Goal: Navigation & Orientation: Find specific page/section

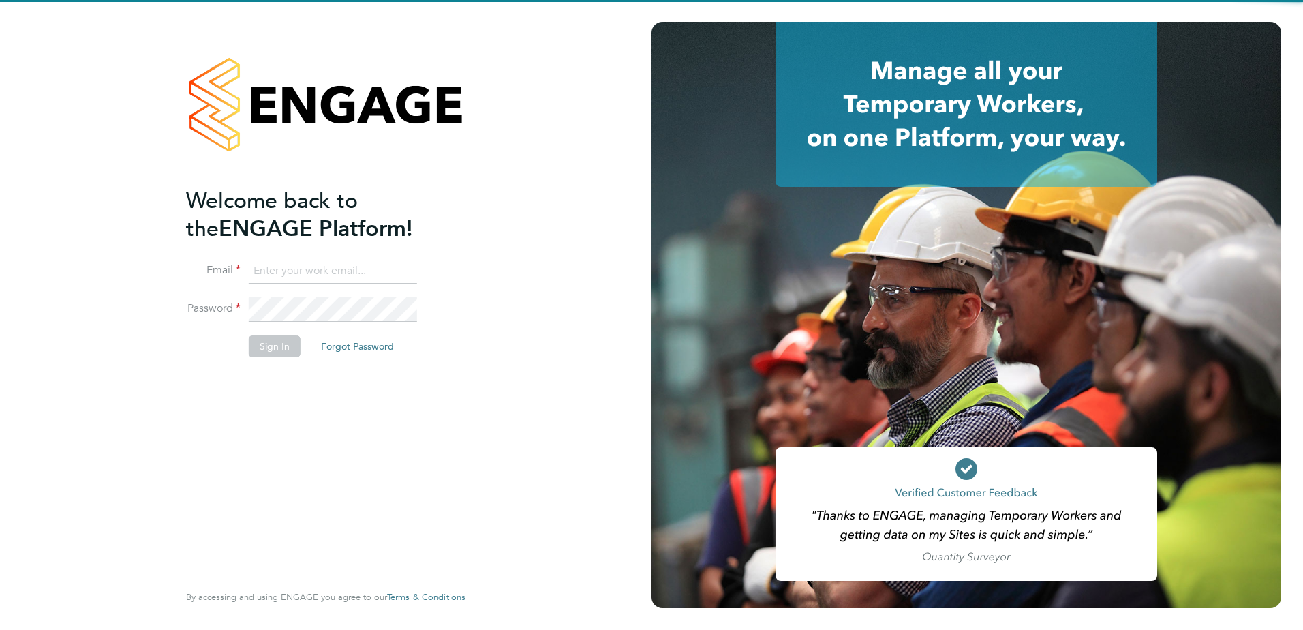
type input "[PERSON_NAME][EMAIL_ADDRESS][PERSON_NAME][DOMAIN_NAME]"
click at [384, 417] on div "Welcome back to the ENGAGE Platform! Email [PERSON_NAME][EMAIL_ADDRESS][PERSON_…" at bounding box center [319, 383] width 266 height 393
click at [279, 356] on li "Sign In Forgot Password" at bounding box center [319, 352] width 266 height 35
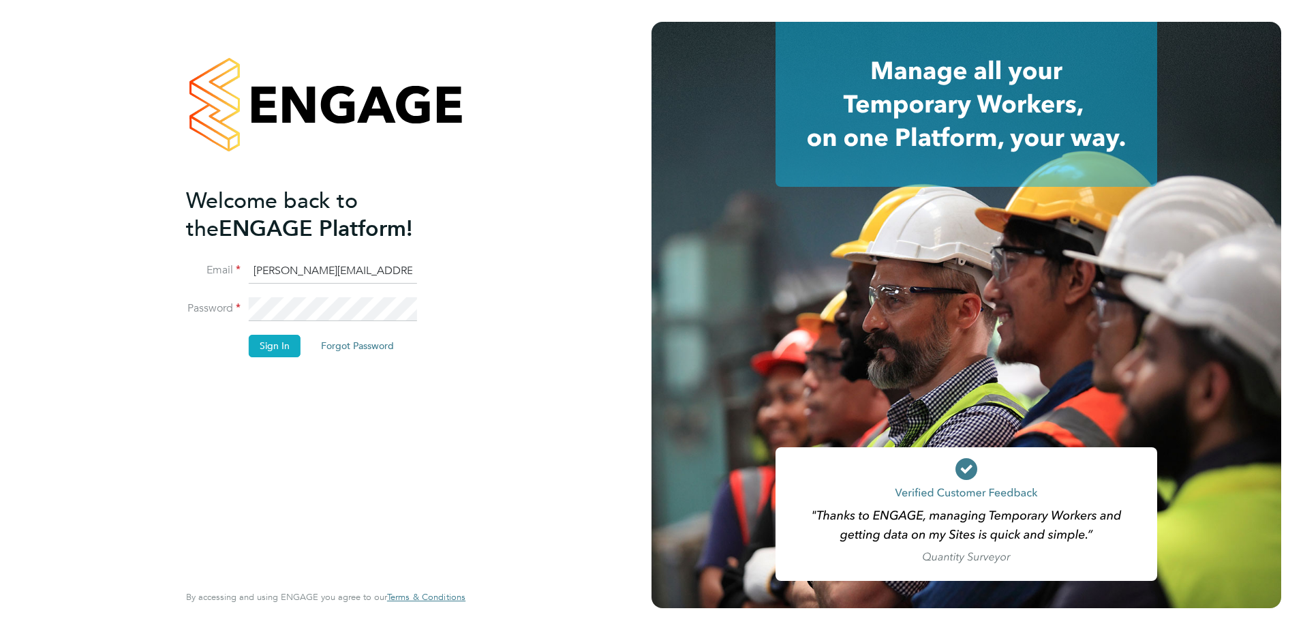
click at [277, 347] on button "Sign In" at bounding box center [275, 346] width 52 height 22
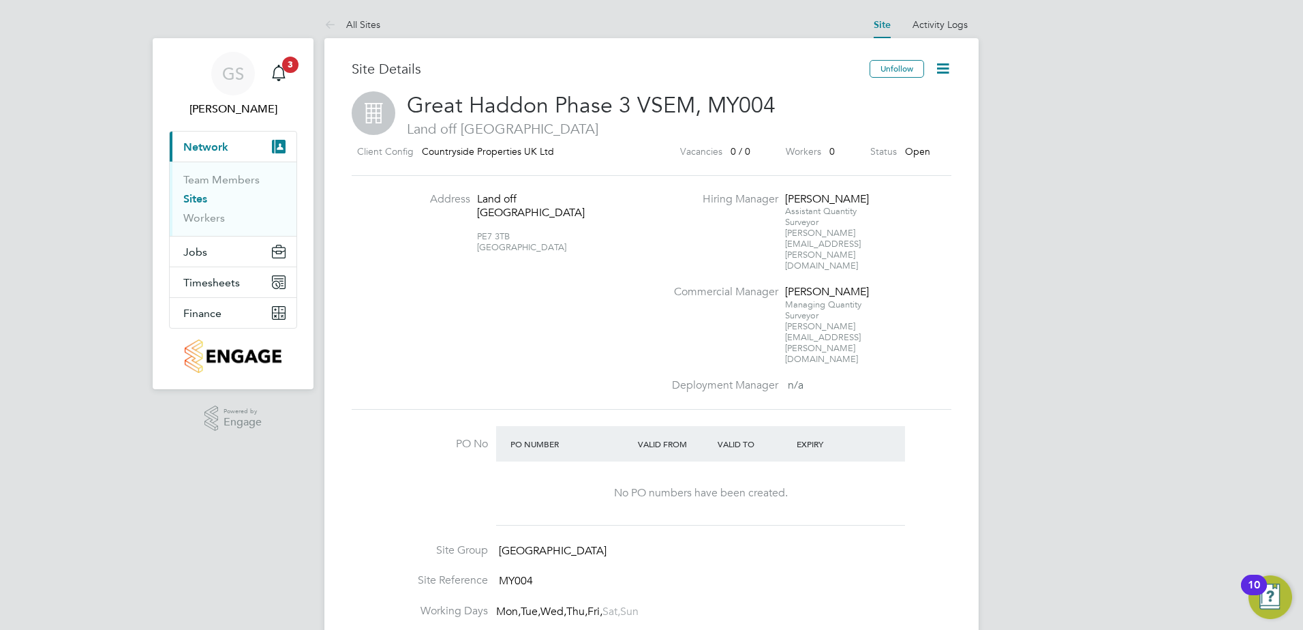
click at [807, 207] on span "Assistant Quantity Surveyor" at bounding box center [821, 216] width 72 height 22
click at [208, 198] on li "Sites" at bounding box center [234, 201] width 102 height 19
click at [205, 198] on link "Sites" at bounding box center [195, 198] width 24 height 13
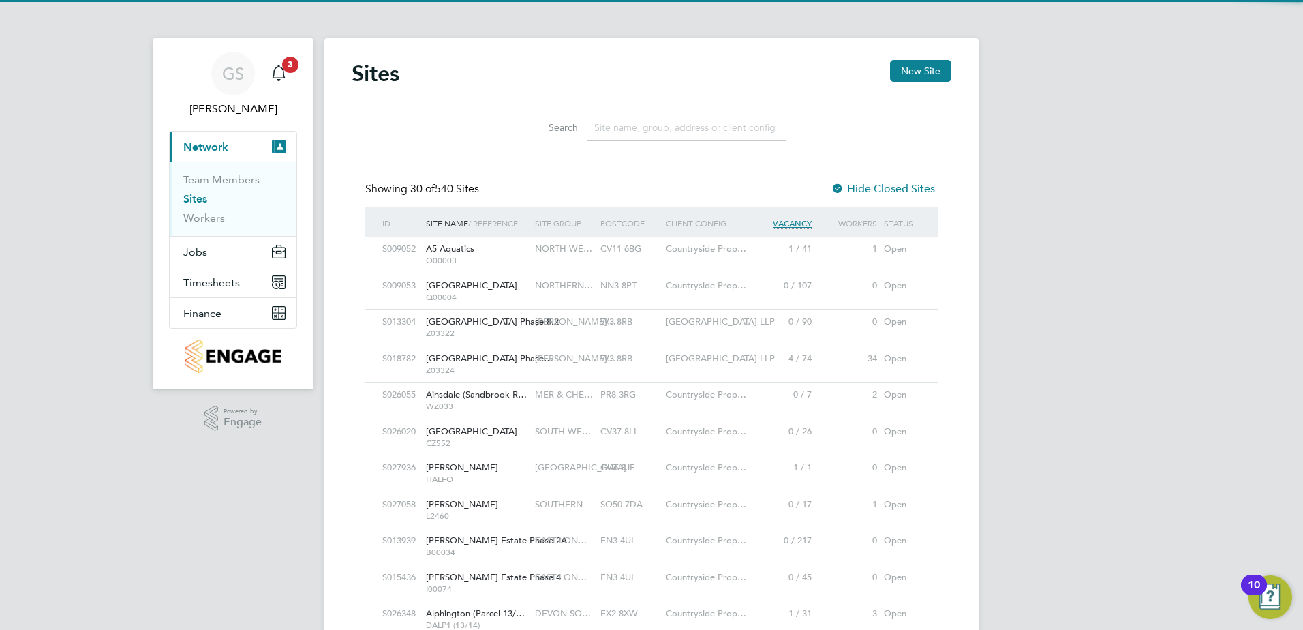
click at [677, 123] on input at bounding box center [687, 128] width 199 height 27
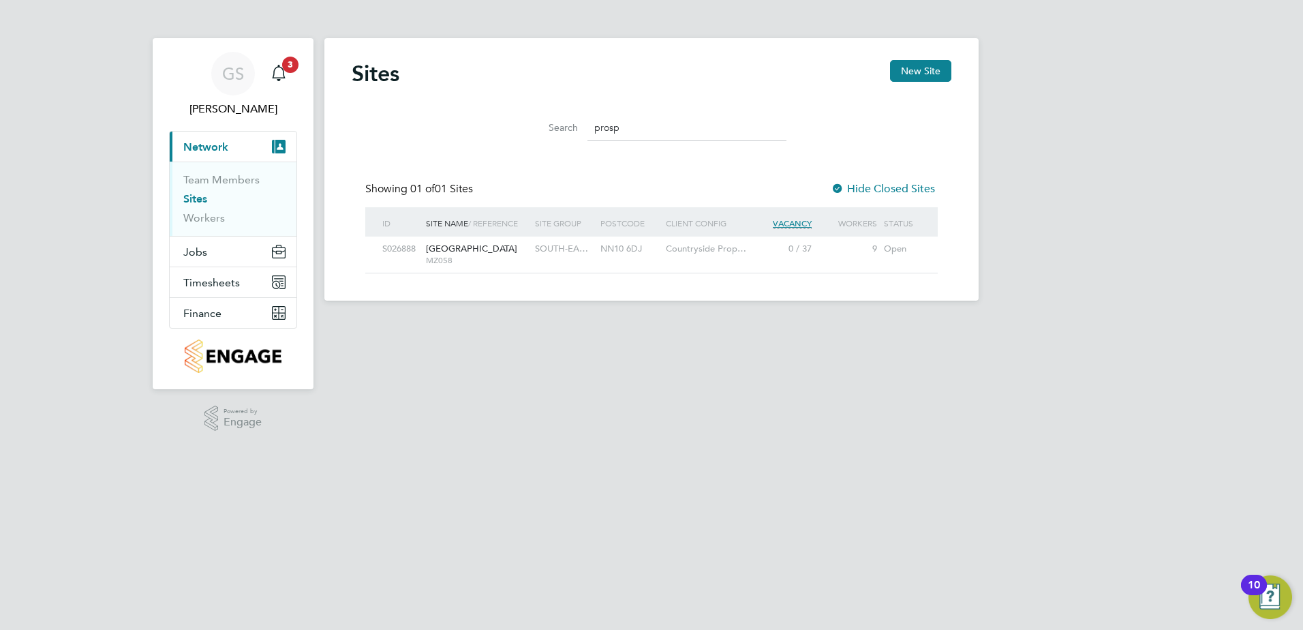
type input "prosp"
click at [450, 251] on span "Prospect Avenue" at bounding box center [471, 249] width 91 height 12
